Goal: Task Accomplishment & Management: Manage account settings

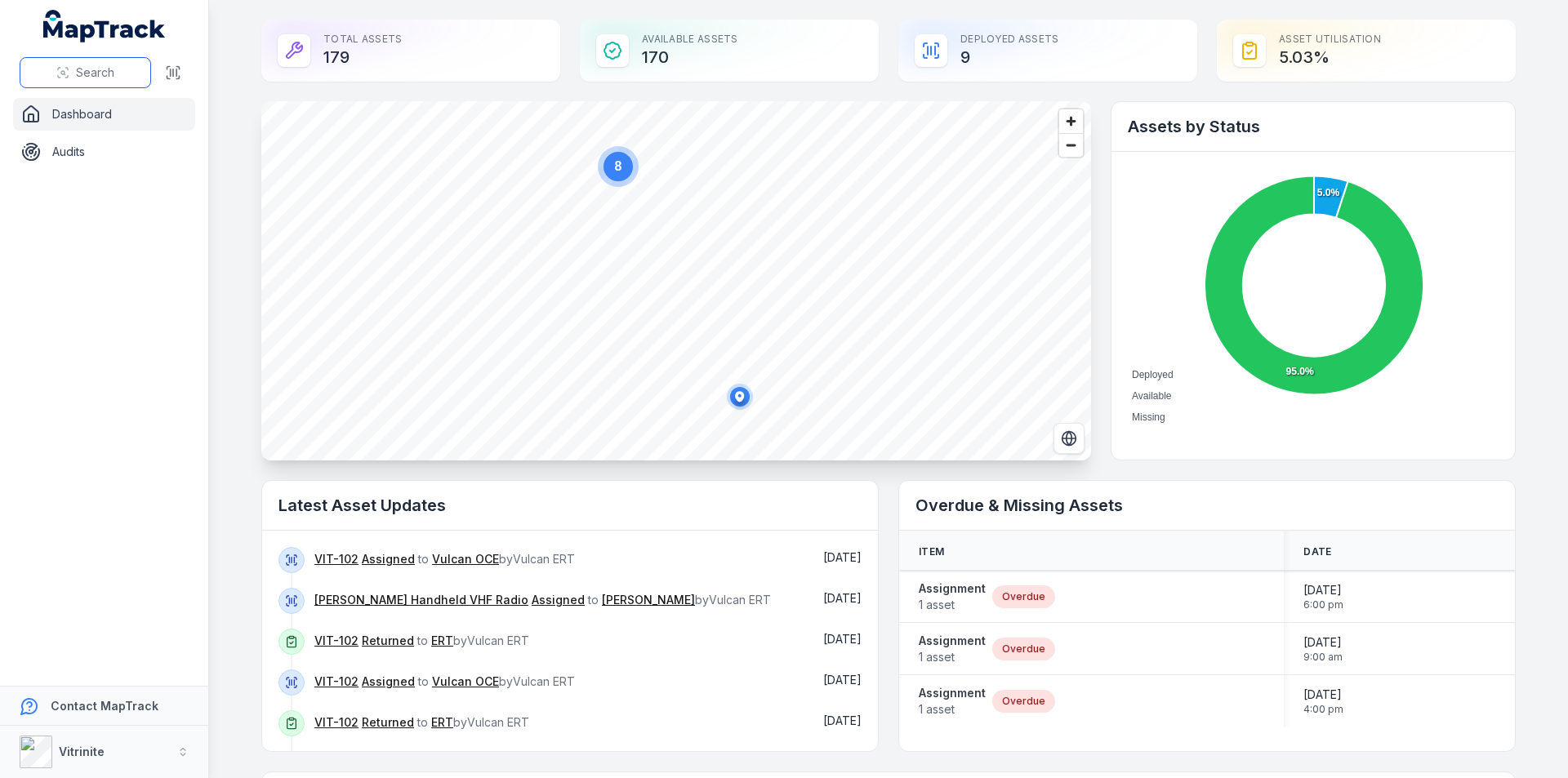
click at [90, 70] on span "Search" at bounding box center [95, 72] width 39 height 16
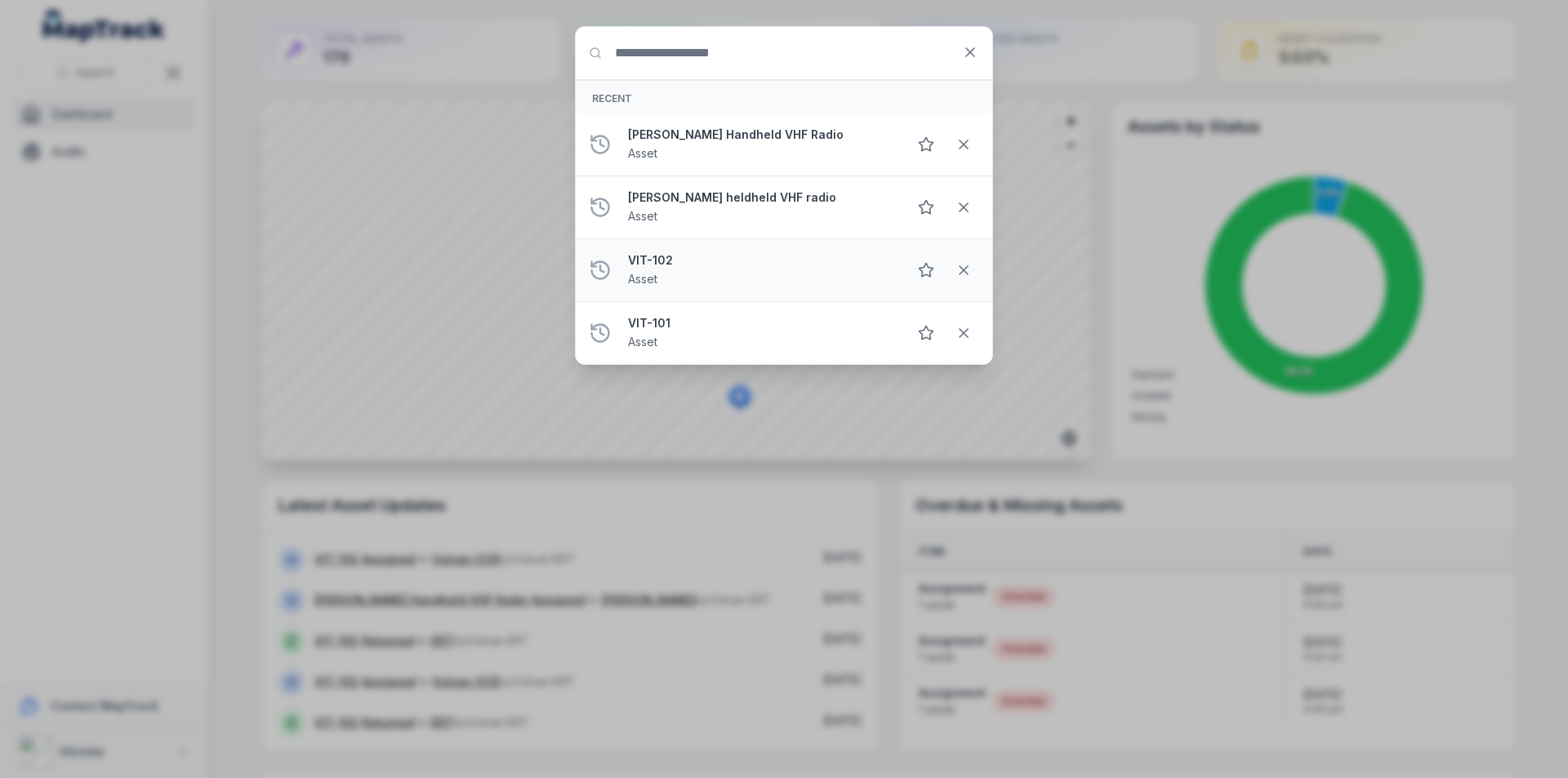
click at [701, 276] on div "VIT-102 Asset" at bounding box center [760, 270] width 266 height 36
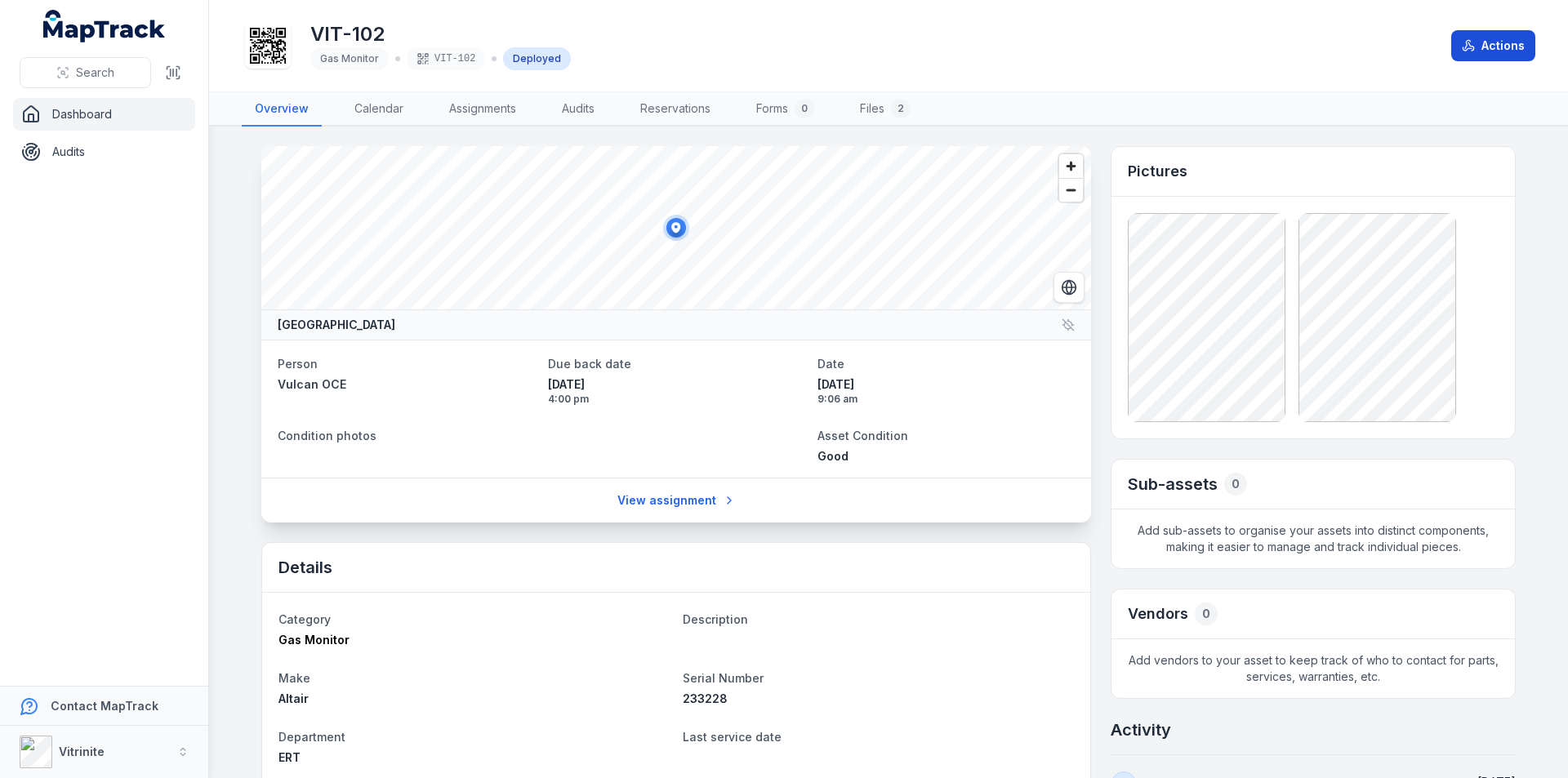
click at [782, 36] on button "Actions" at bounding box center [1493, 45] width 84 height 31
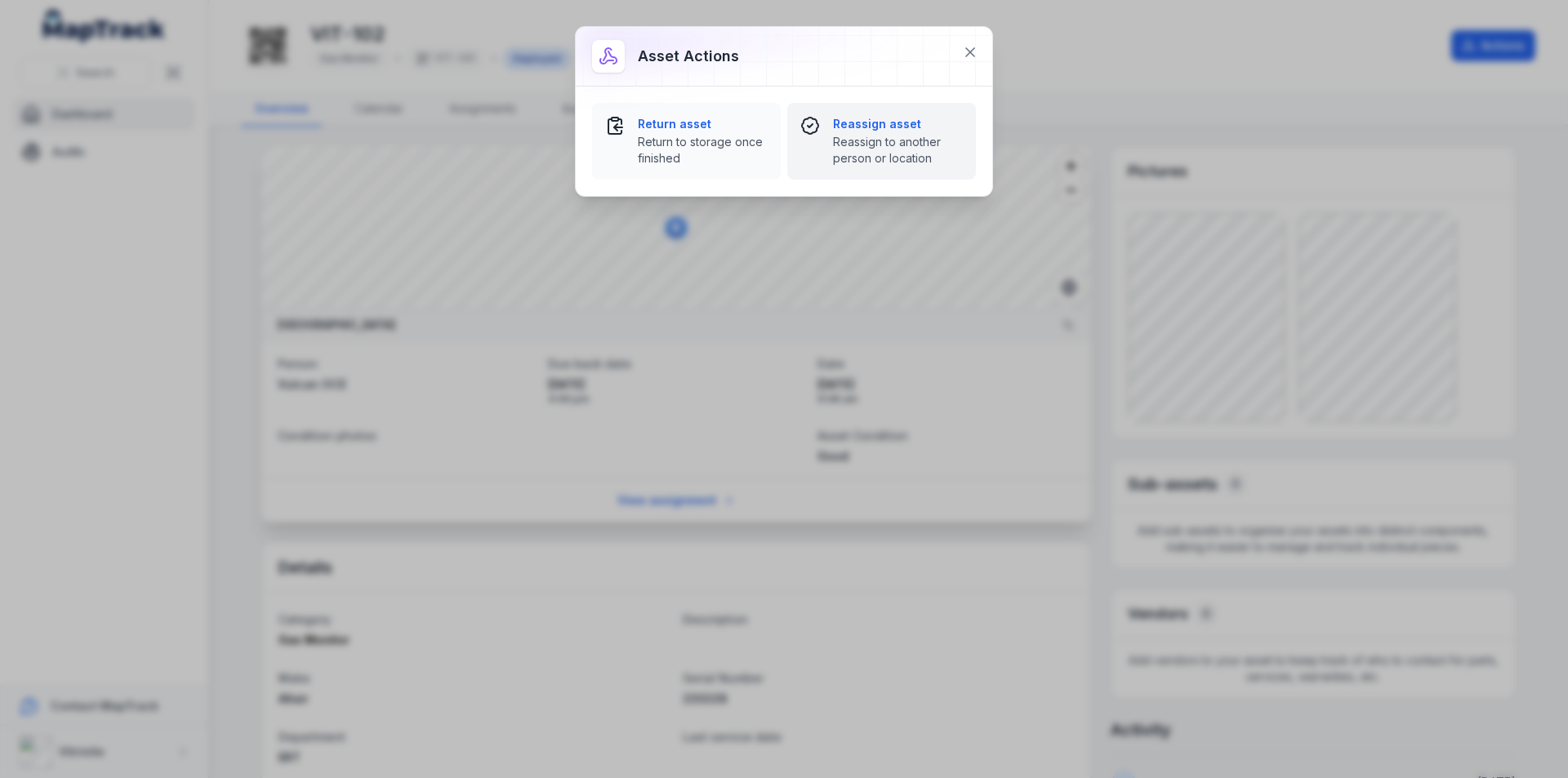
click at [782, 134] on span "Reassign to another person or location" at bounding box center [898, 149] width 130 height 33
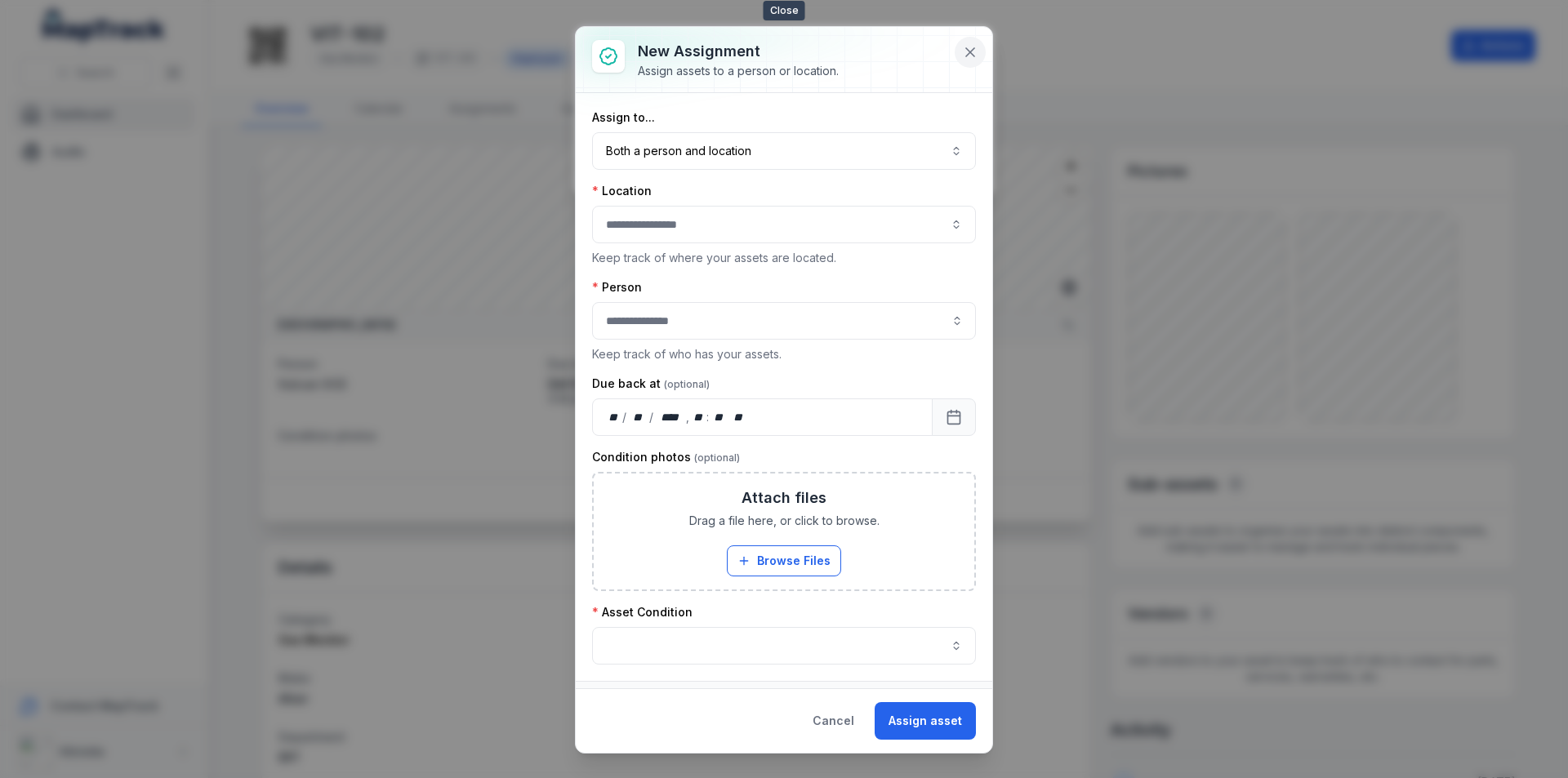
click at [782, 52] on icon at bounding box center [970, 52] width 8 height 8
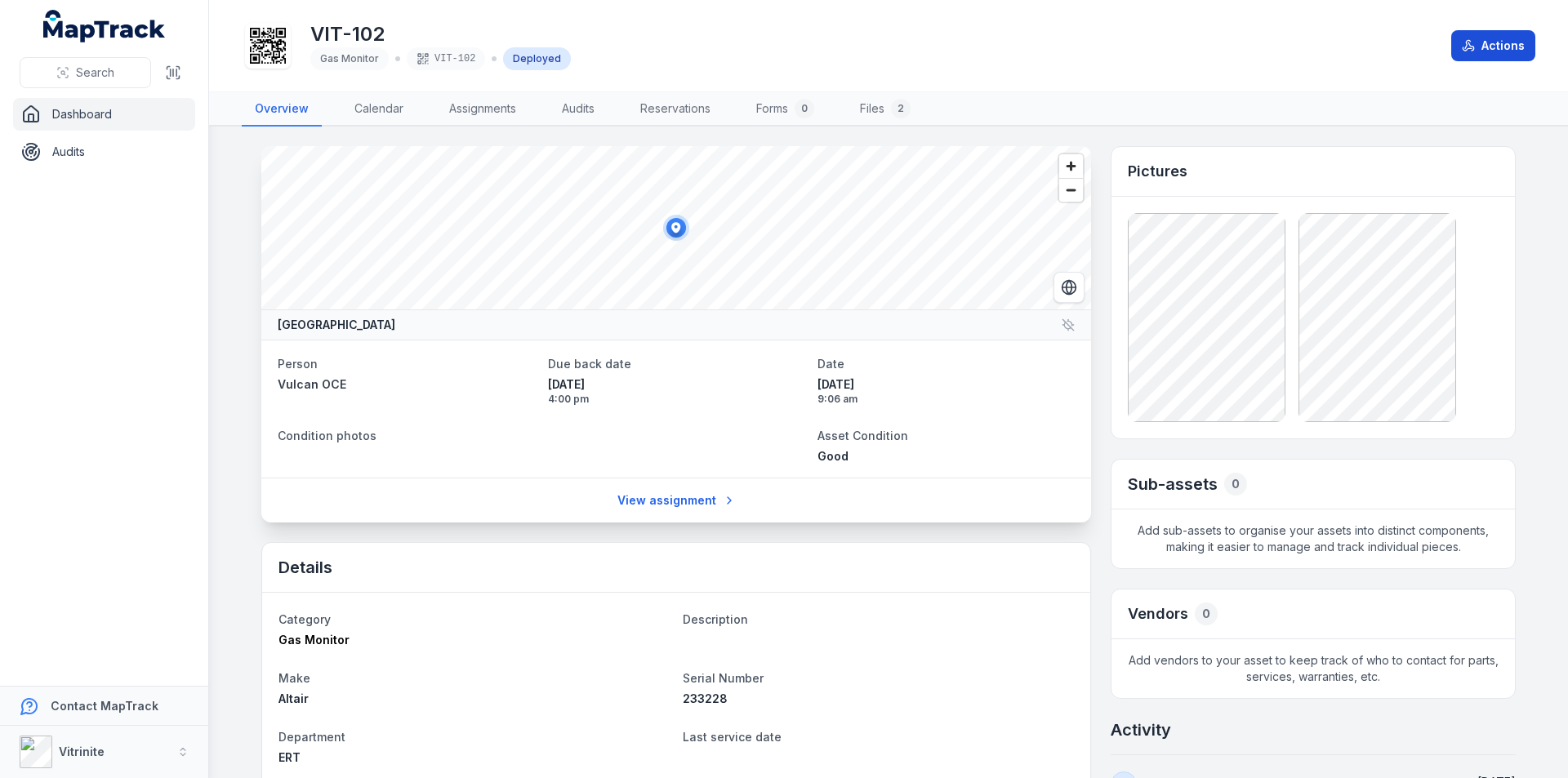
click at [782, 35] on button "Actions" at bounding box center [1493, 45] width 84 height 31
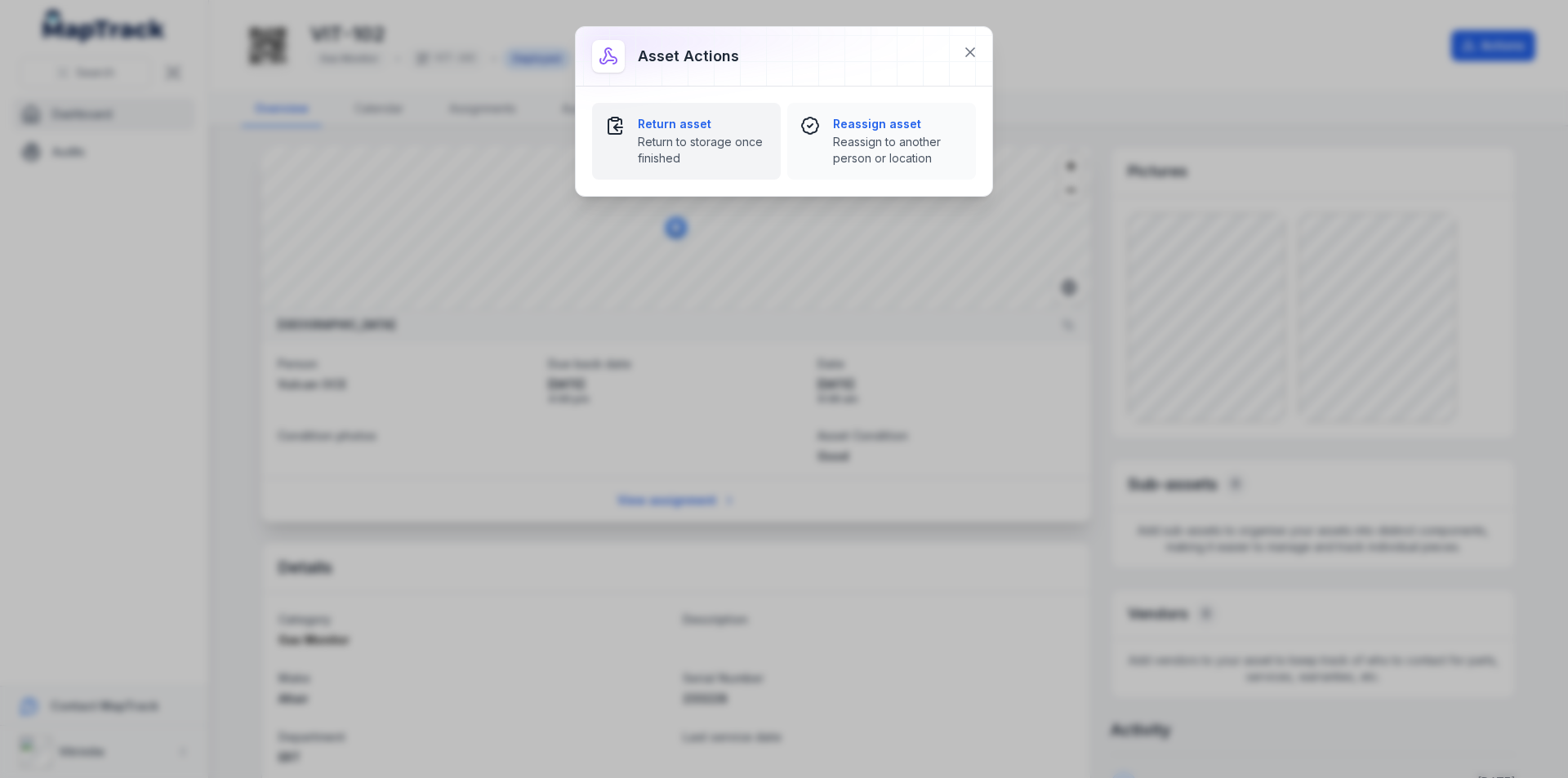
click at [658, 128] on strong "Return asset" at bounding box center [703, 123] width 130 height 16
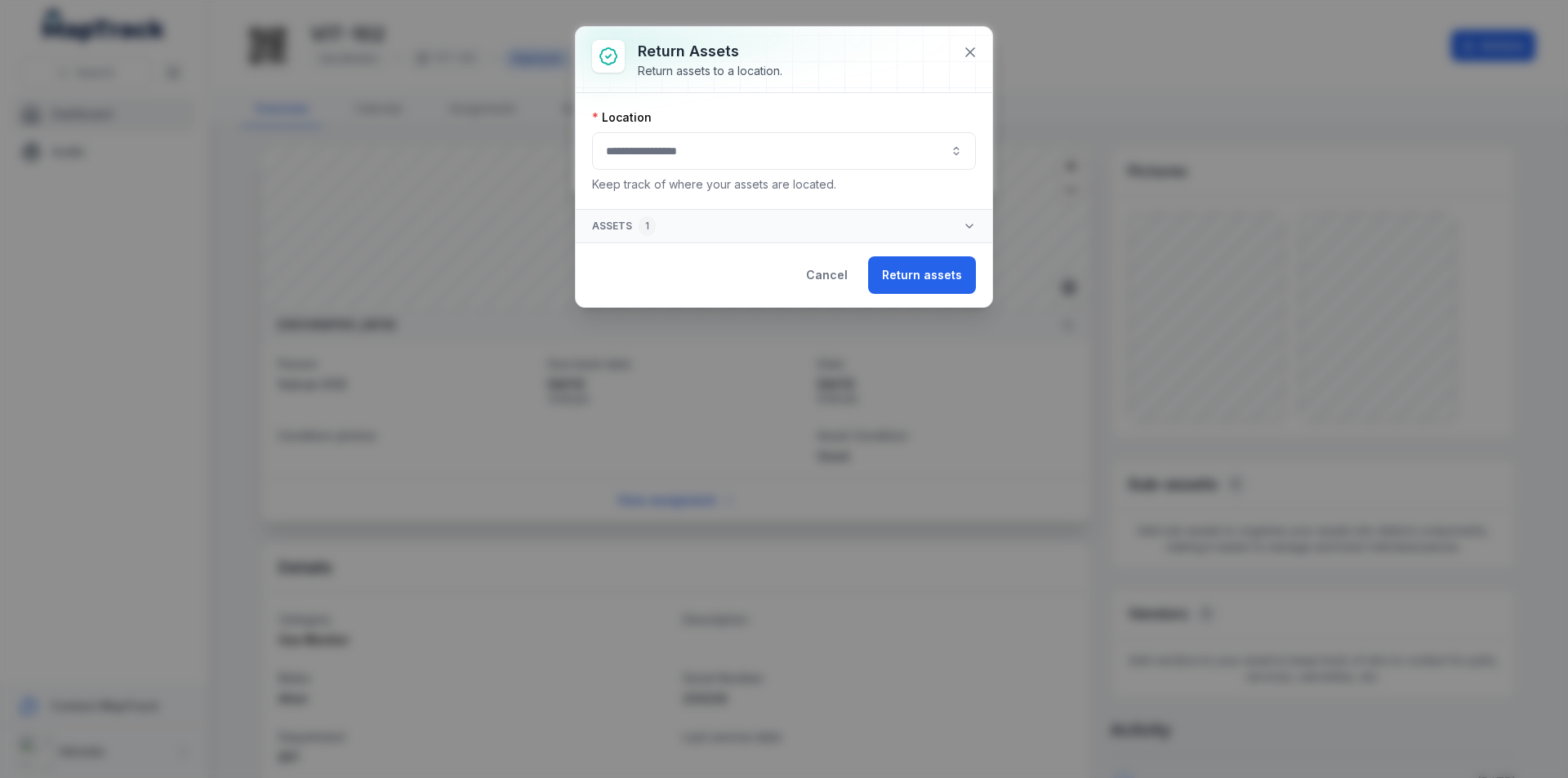
click at [782, 150] on button "button" at bounding box center [784, 151] width 384 height 38
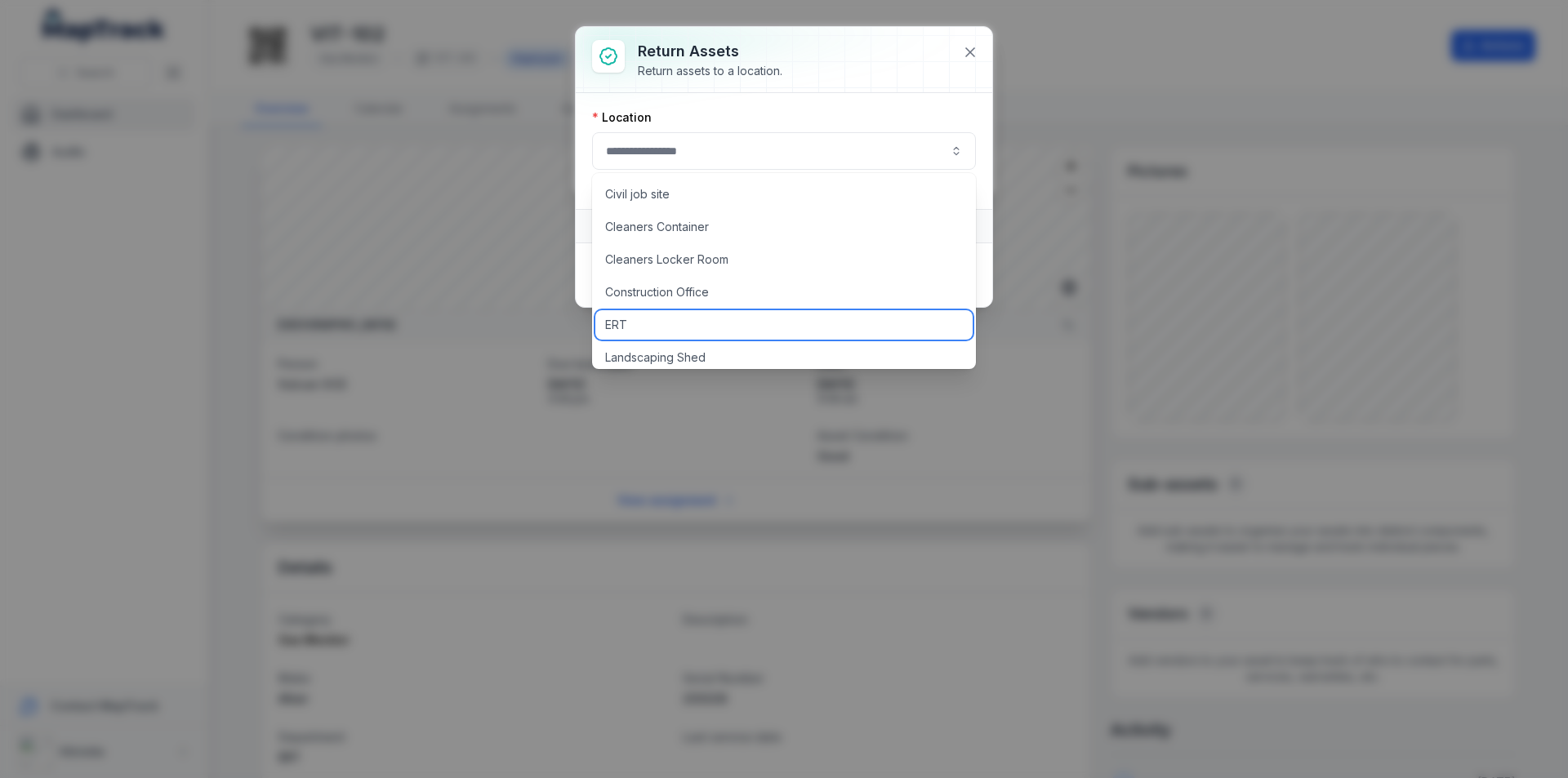
drag, startPoint x: 626, startPoint y: 322, endPoint x: 619, endPoint y: 320, distance: 7.3
click at [626, 322] on span "ERT" at bounding box center [616, 324] width 22 height 16
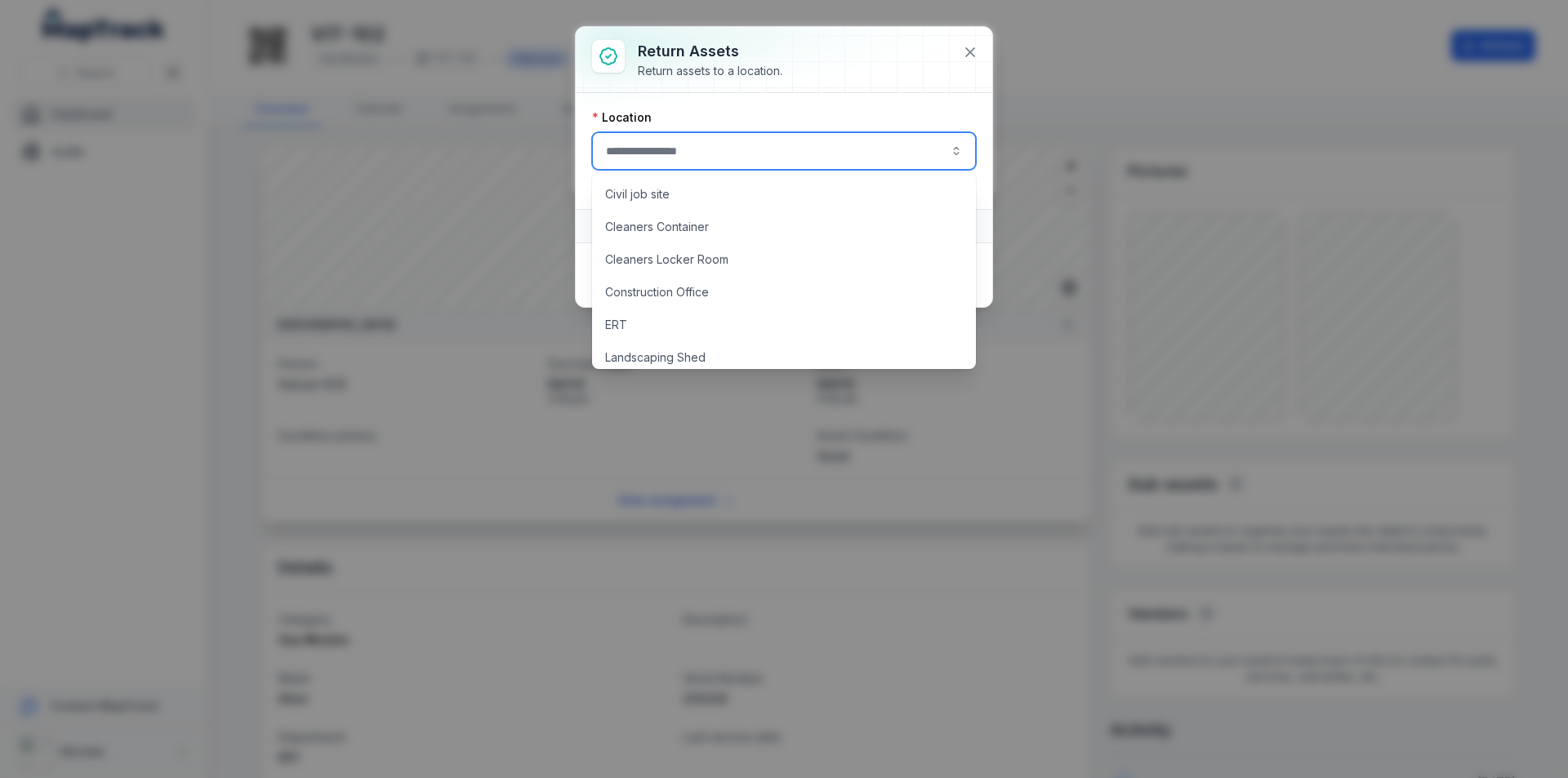
type input "***"
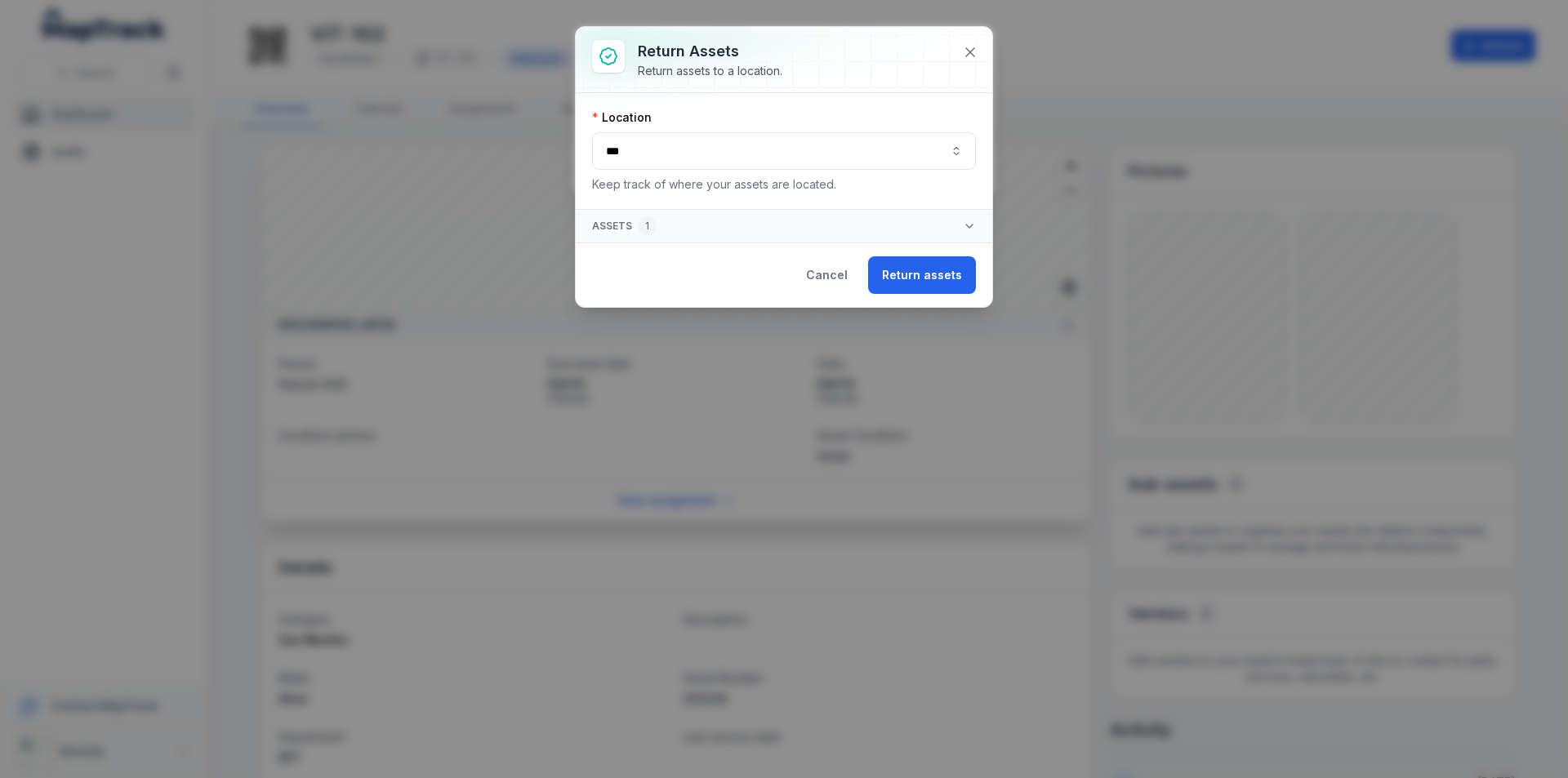
click at [782, 226] on icon "button" at bounding box center [969, 226] width 13 height 13
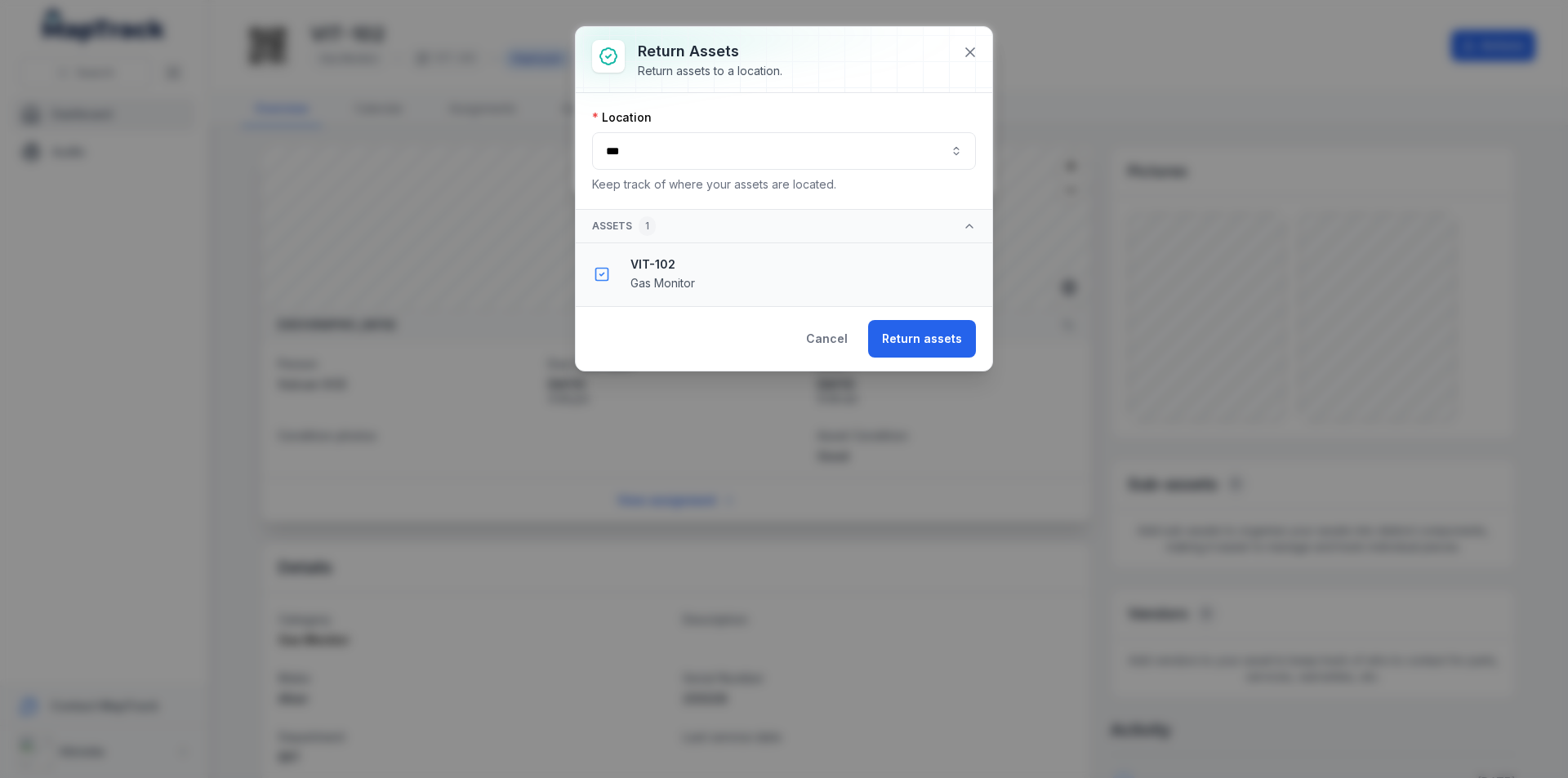
click at [782, 275] on div "VIT-102 Gas Monitor" at bounding box center [805, 274] width 348 height 36
click at [782, 338] on button "Return assets" at bounding box center [922, 339] width 108 height 38
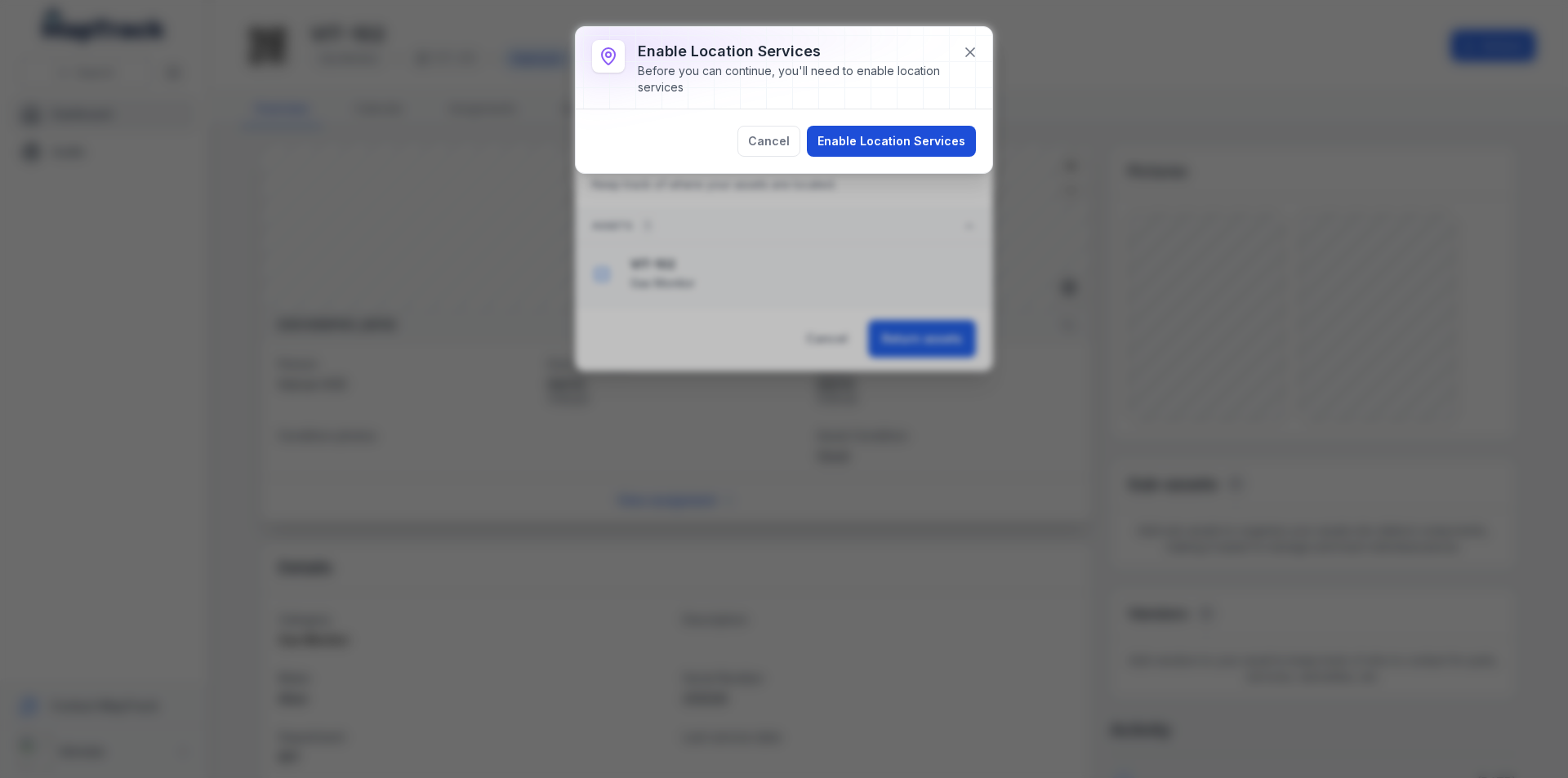
click at [782, 144] on button "Enable Location Services" at bounding box center [891, 141] width 169 height 31
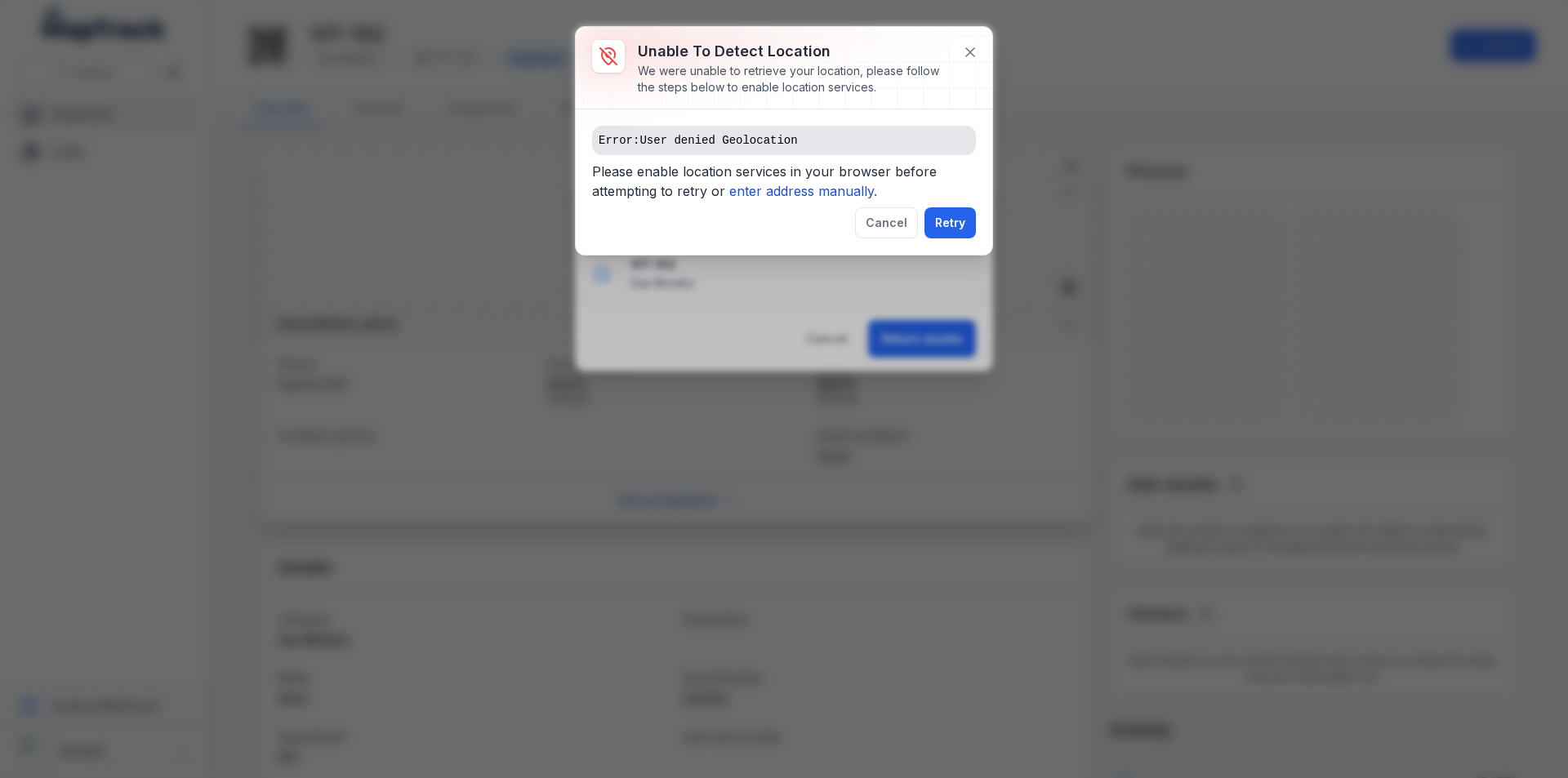
click at [782, 194] on icon "enter address manually." at bounding box center [803, 191] width 148 height 16
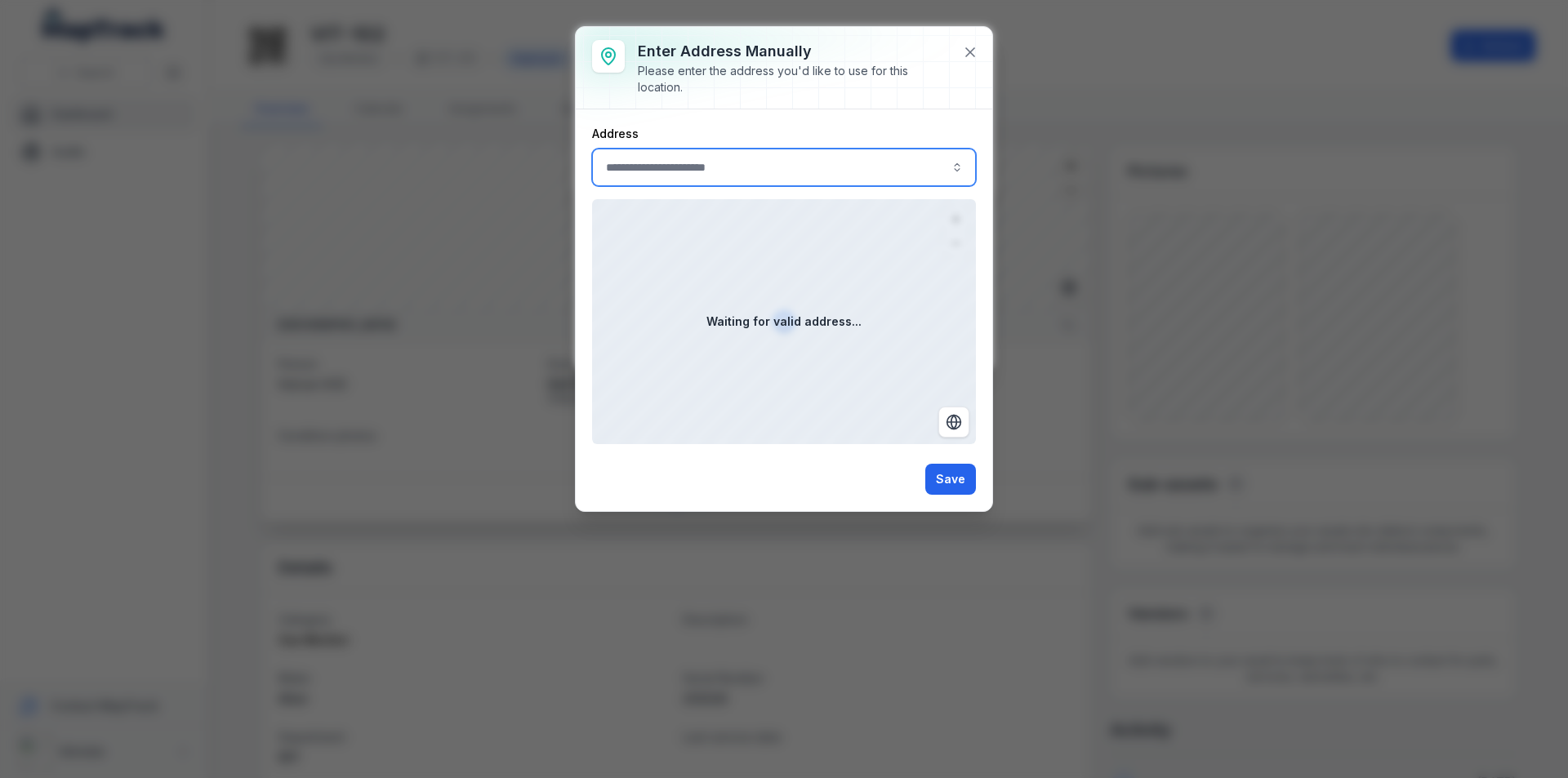
click at [705, 165] on input ":r2h:-form-item-label" at bounding box center [784, 167] width 384 height 38
type input "**********"
click at [698, 206] on span "[GEOGRAPHIC_DATA]" at bounding box center [666, 210] width 116 height 16
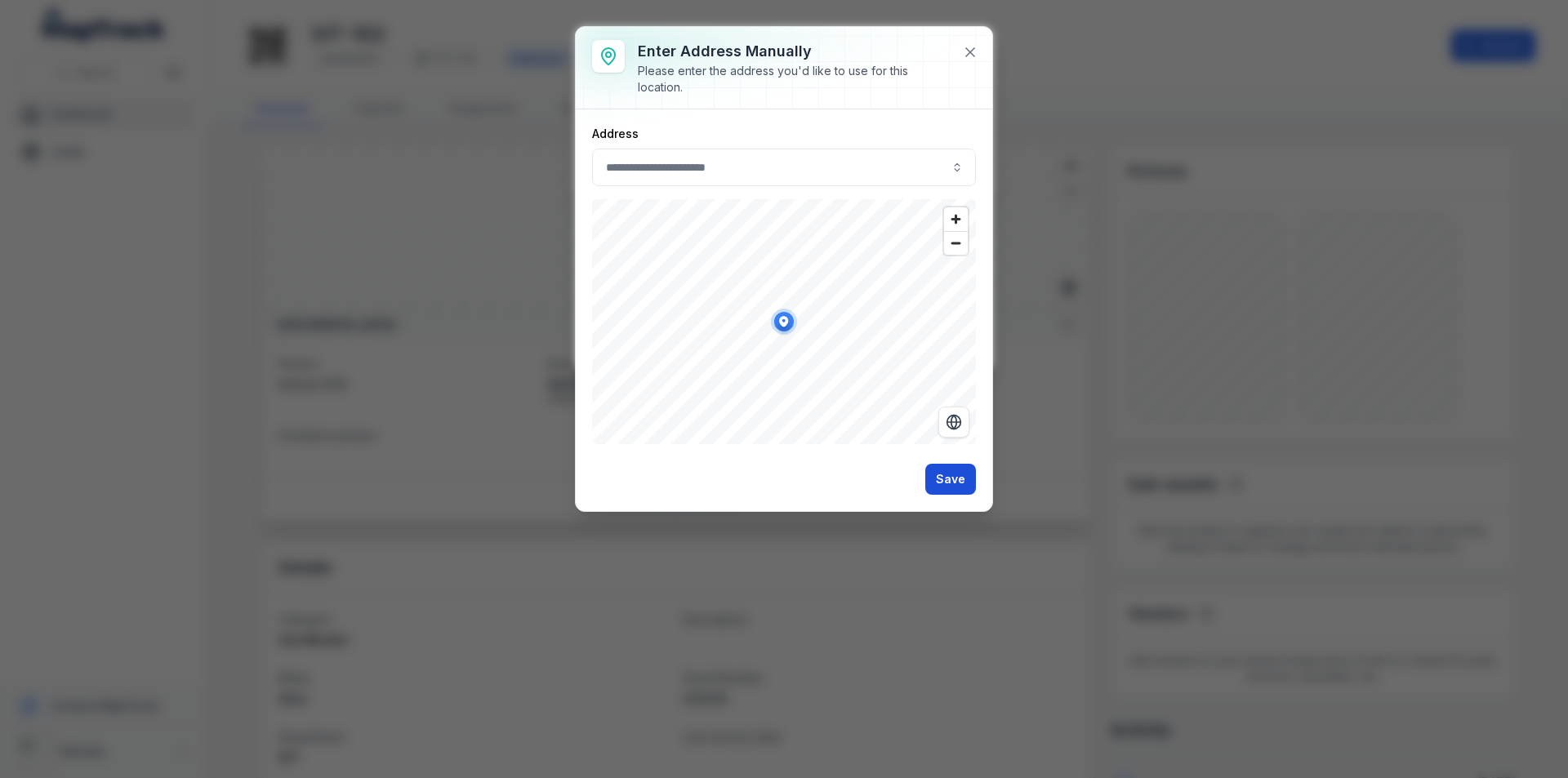
click at [782, 478] on button "Save" at bounding box center [950, 479] width 51 height 31
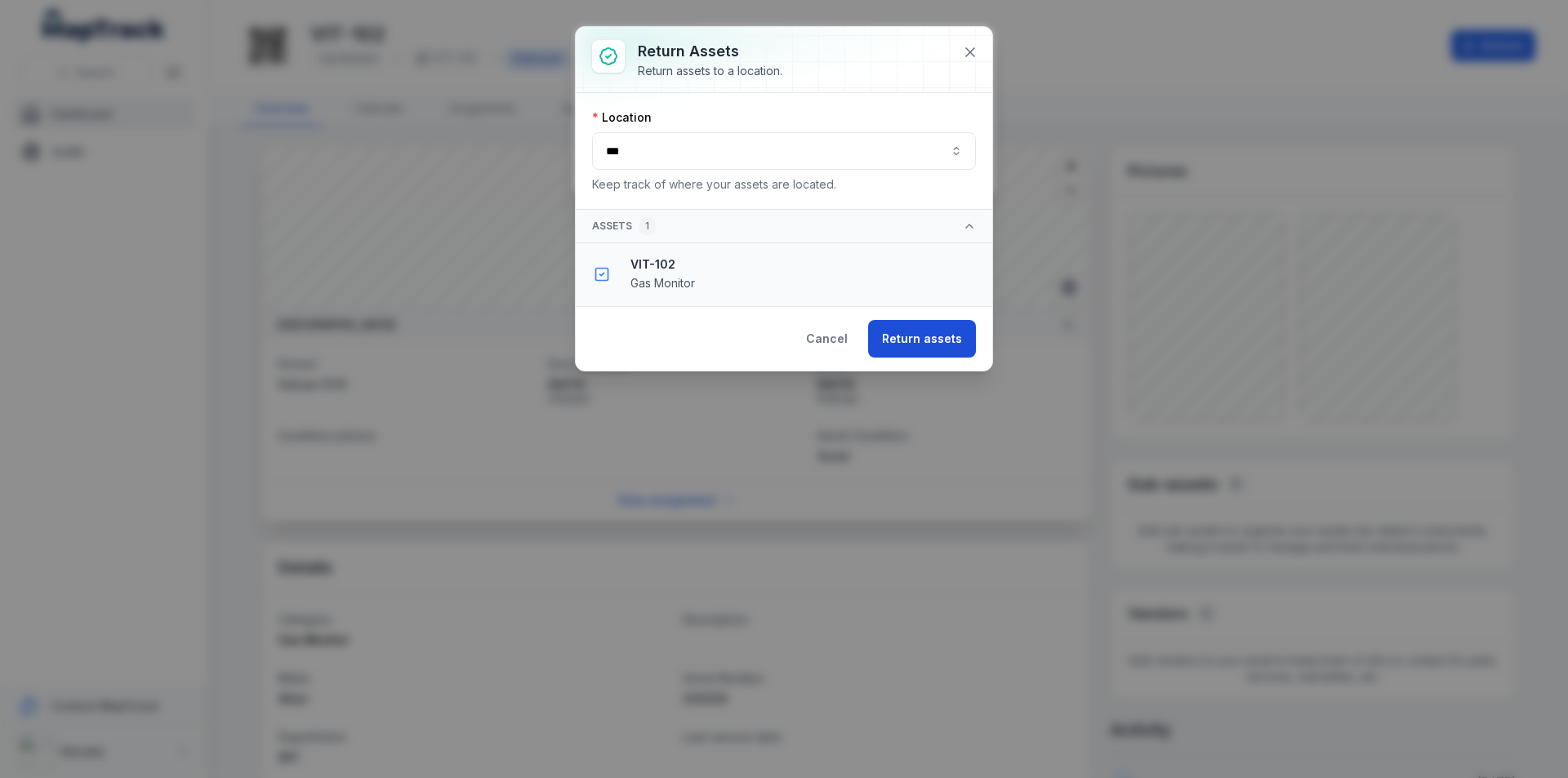
click at [782, 326] on button "Return assets" at bounding box center [922, 339] width 108 height 38
